Goal: Book appointment/travel/reservation

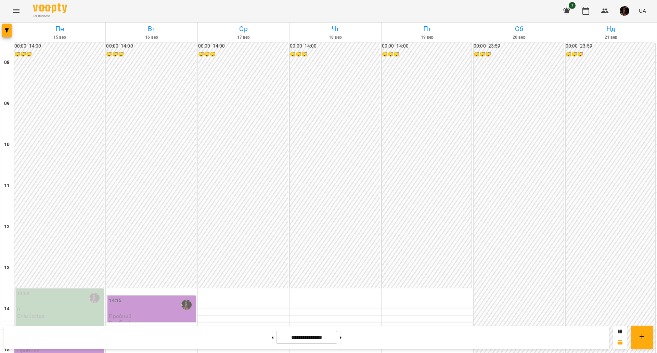
scroll to position [214, 0]
click at [76, 331] on div "15:00" at bounding box center [59, 339] width 85 height 16
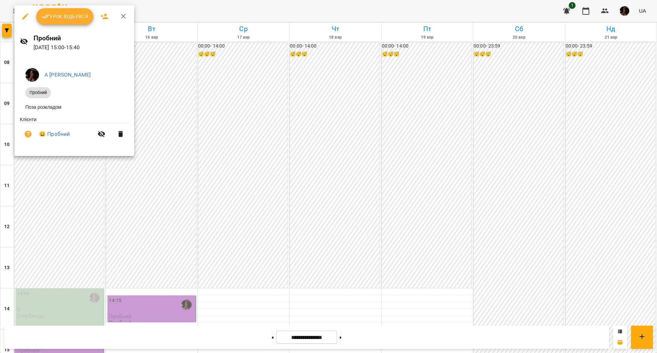
click at [281, 115] on div at bounding box center [328, 176] width 657 height 353
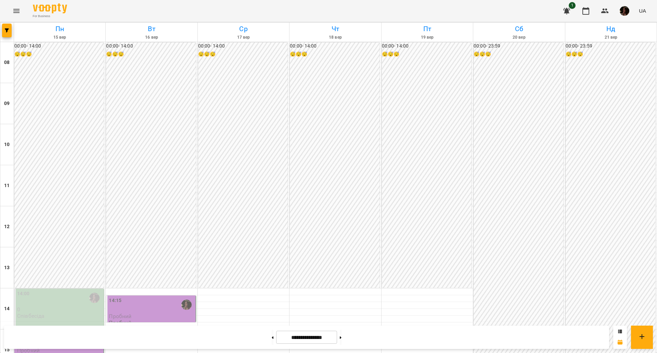
scroll to position [209, 0]
